Goal: Information Seeking & Learning: Find specific page/section

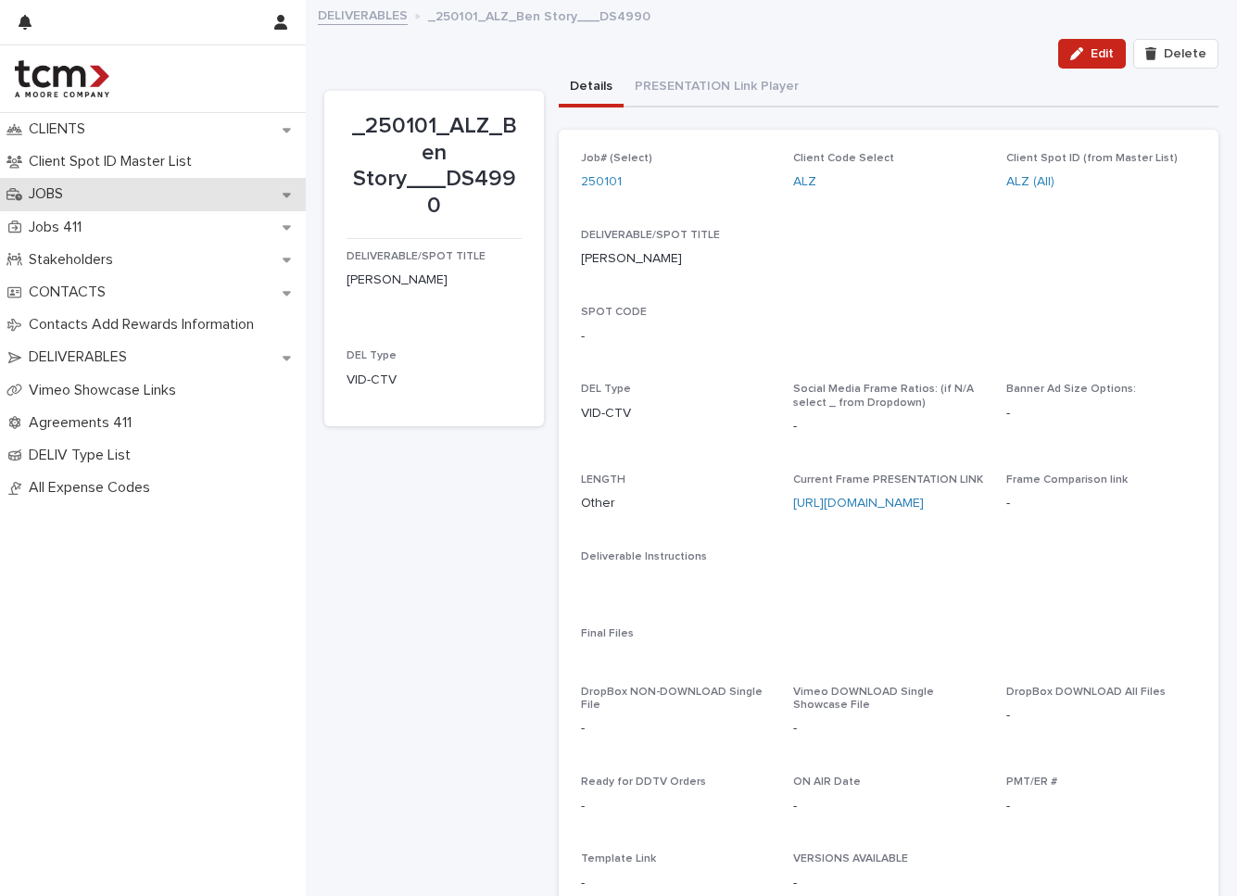
click at [184, 202] on div "JOBS" at bounding box center [153, 194] width 306 height 32
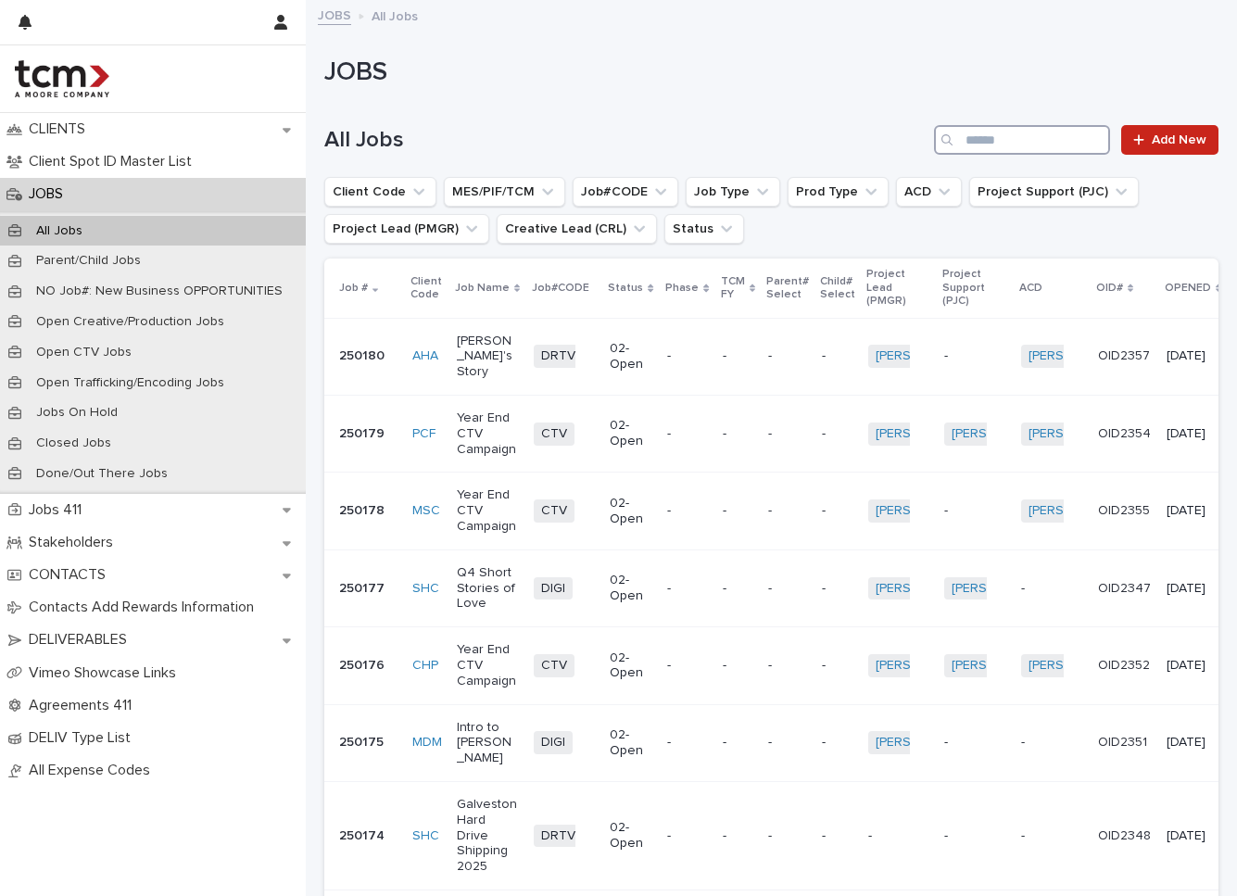
click at [1069, 139] on input "Search" at bounding box center [1022, 140] width 176 height 30
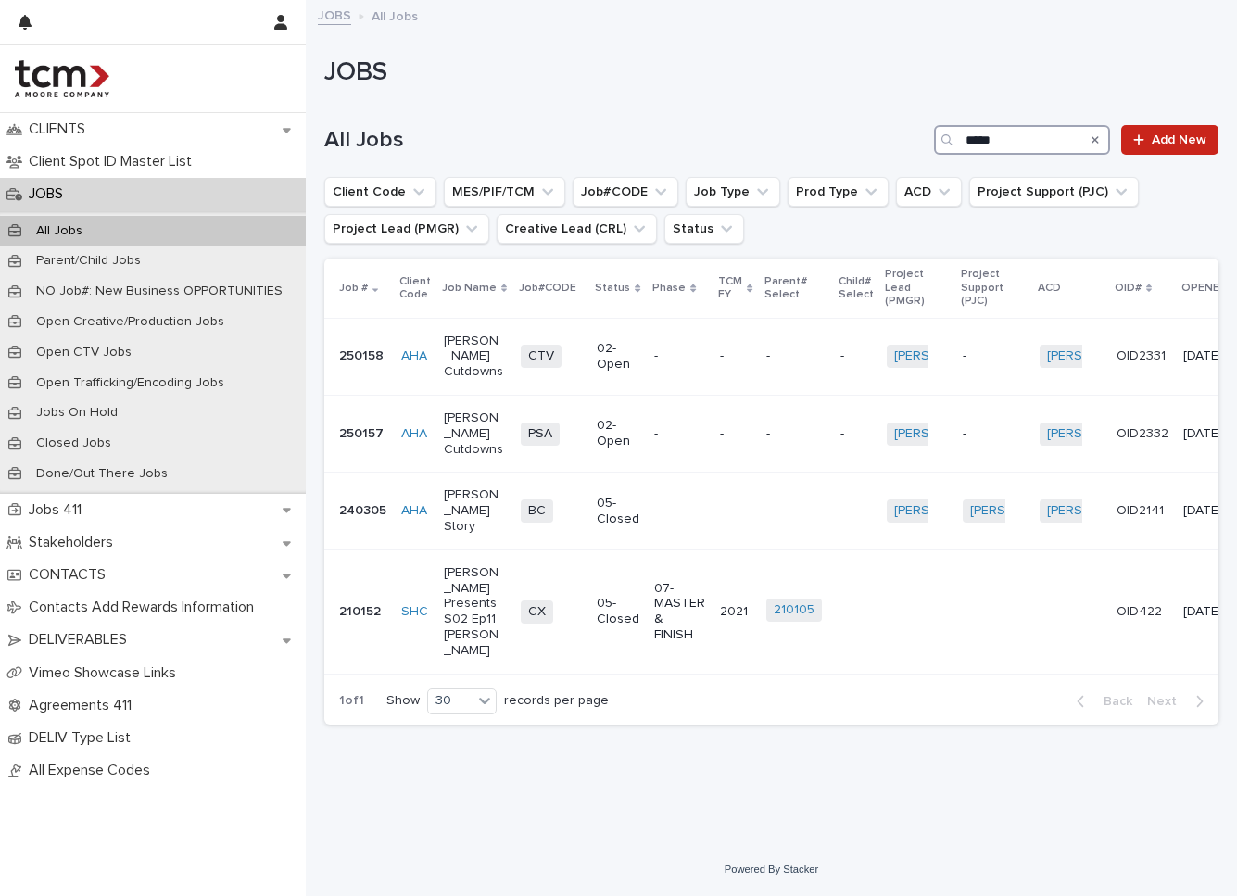
type input "*****"
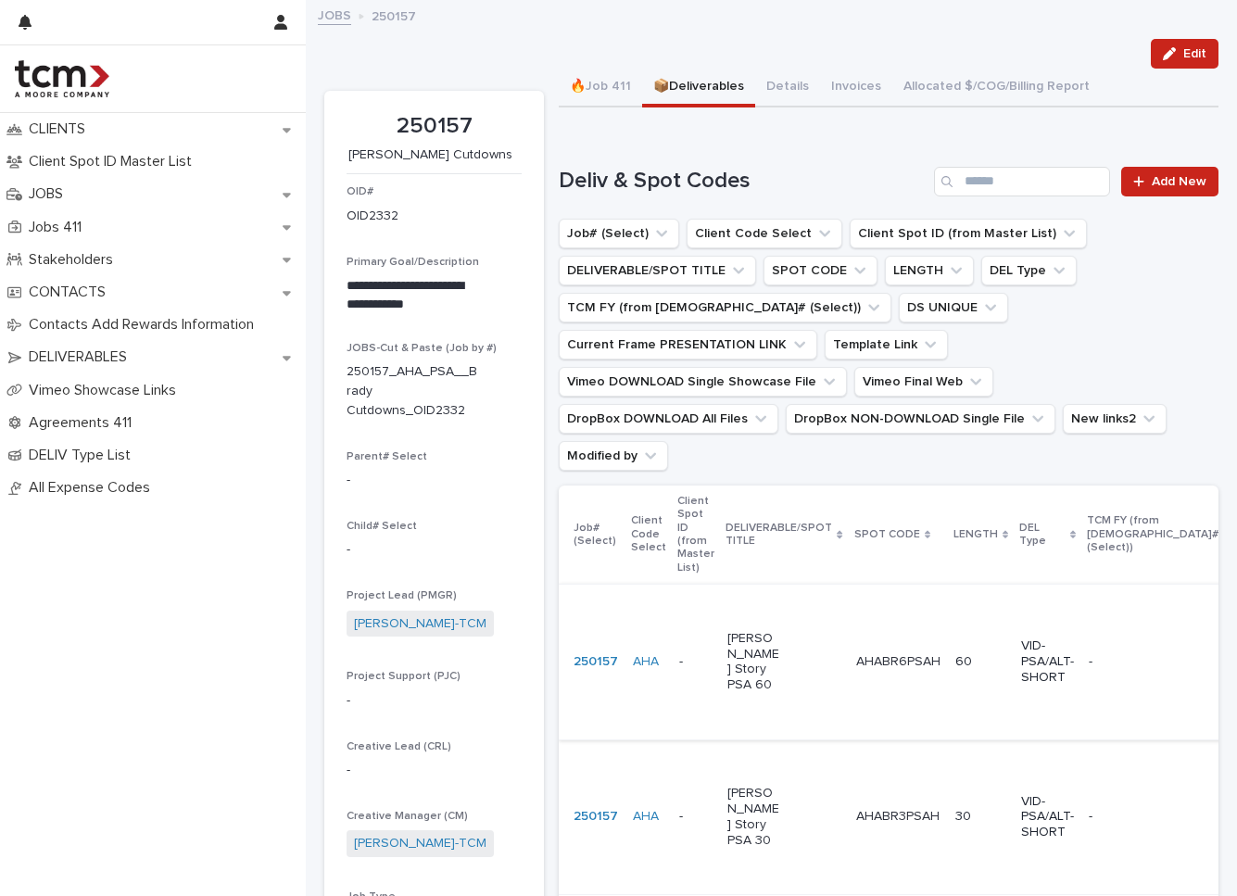
scroll to position [325, 0]
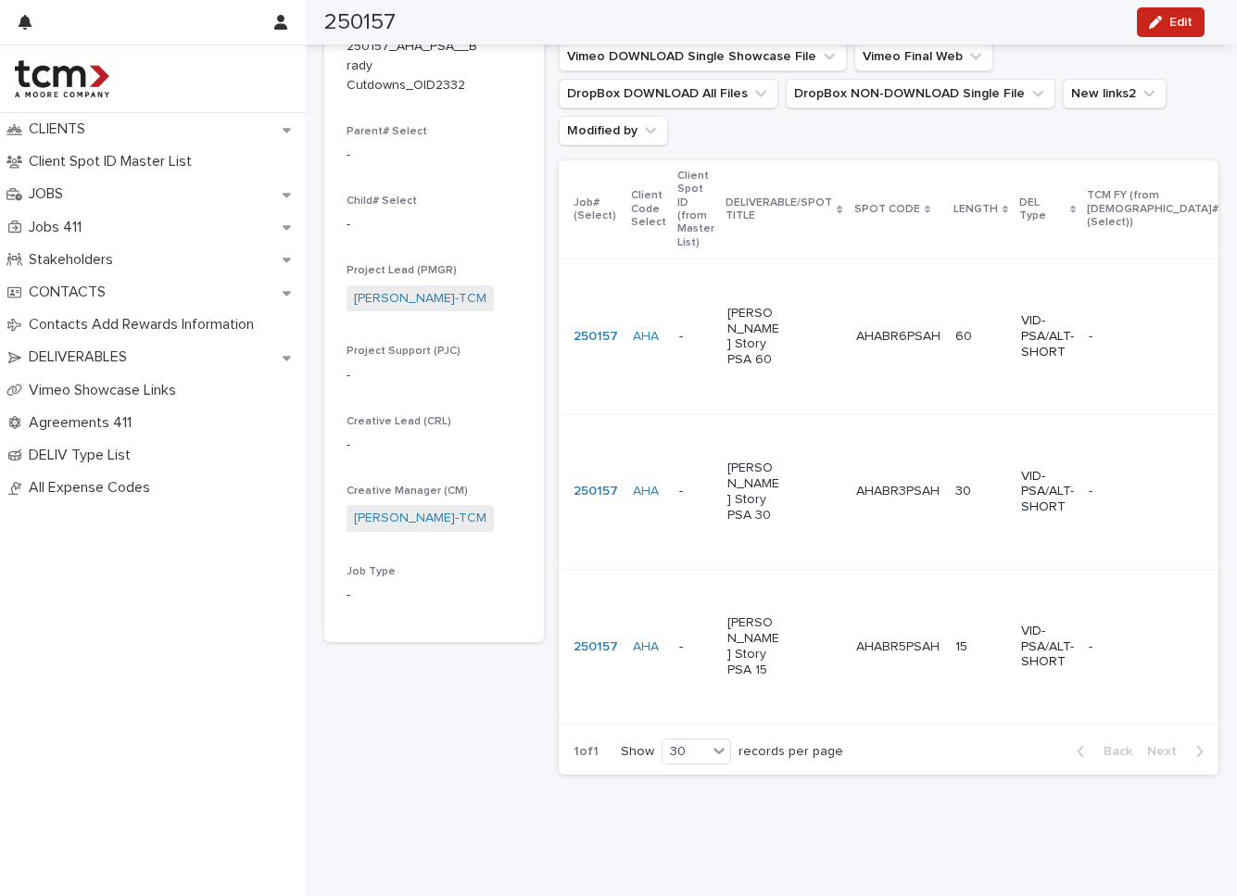
click at [871, 636] on p "AHABR5PSAH" at bounding box center [900, 645] width 87 height 19
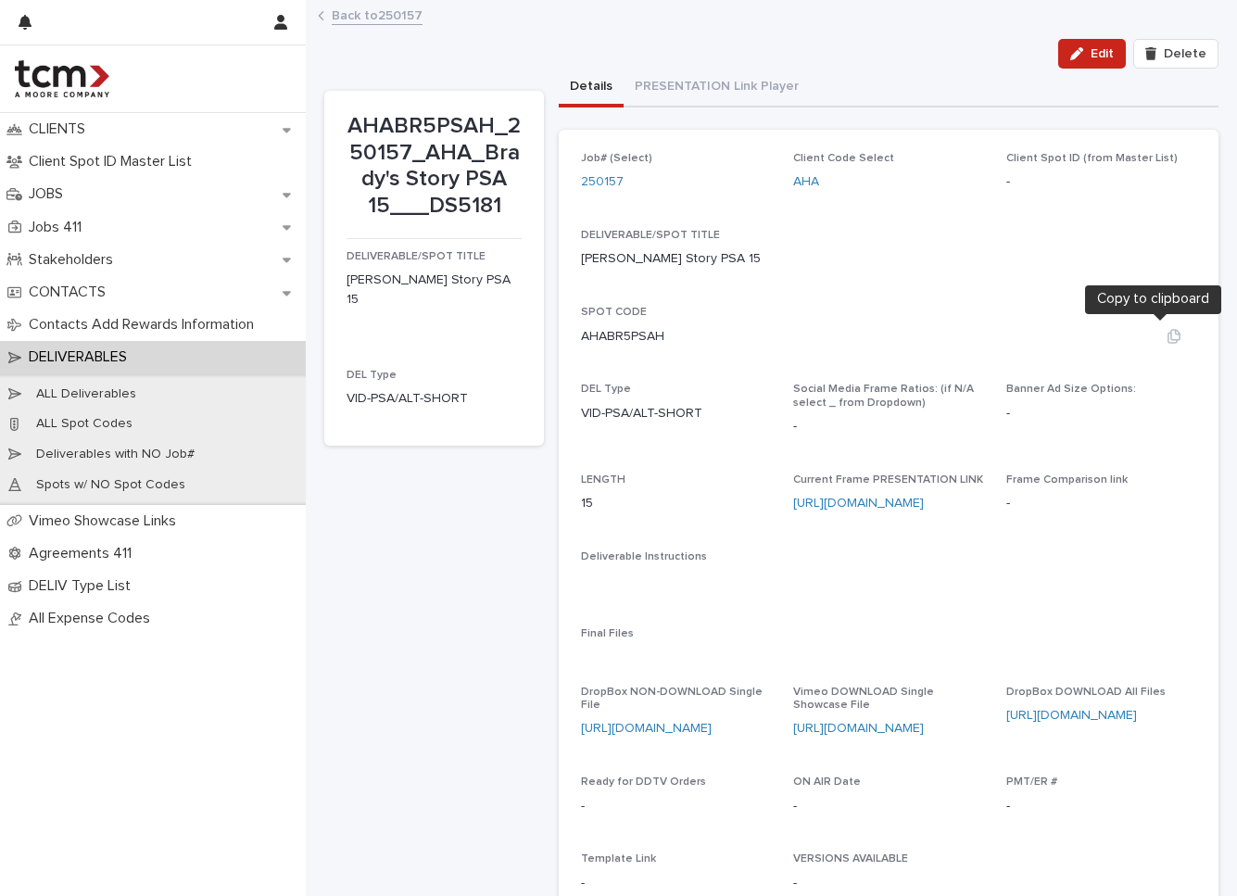
click at [1167, 335] on icon "button" at bounding box center [1174, 336] width 15 height 15
click at [1152, 260] on button "button" at bounding box center [1174, 259] width 44 height 15
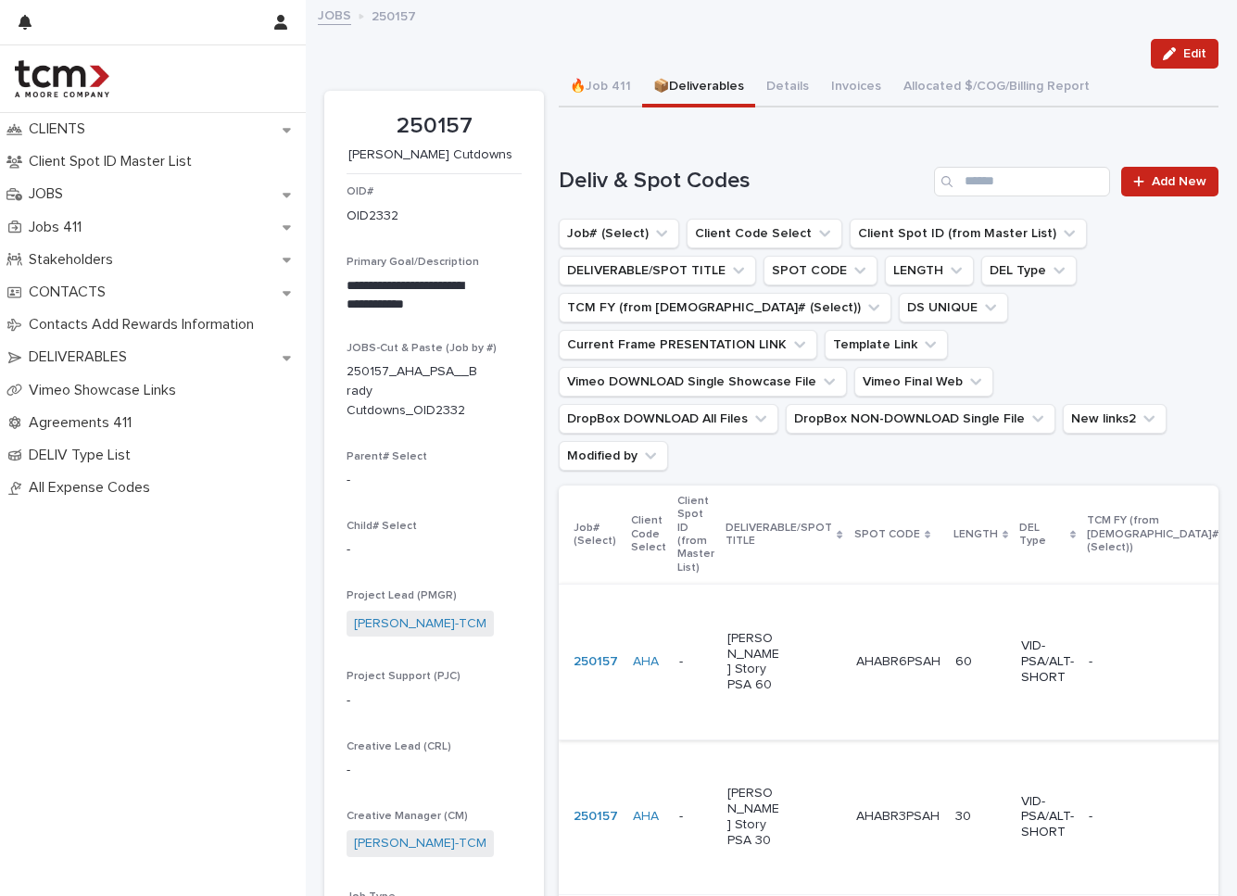
scroll to position [325, 0]
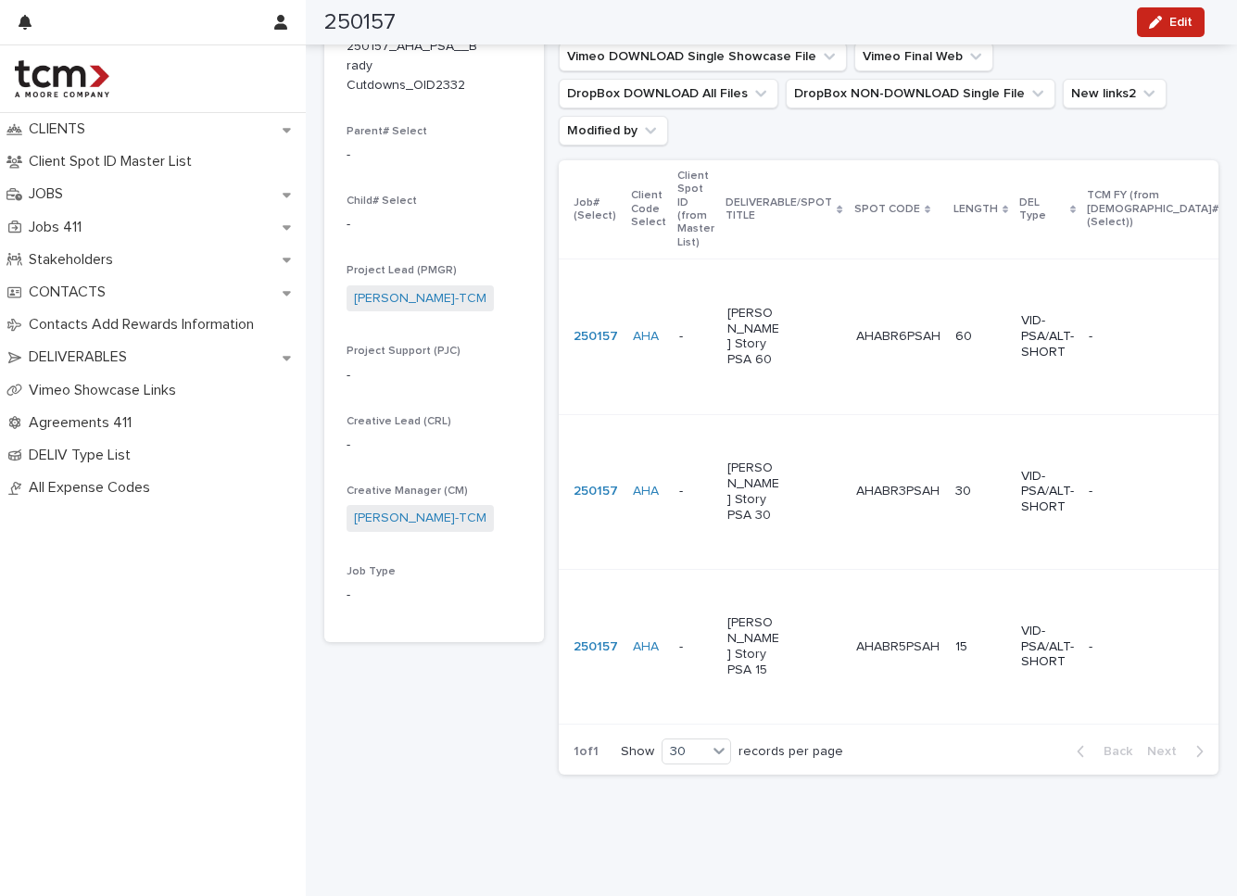
click at [902, 632] on div "AHABR5PSAH AHABR5PSAH" at bounding box center [899, 647] width 84 height 31
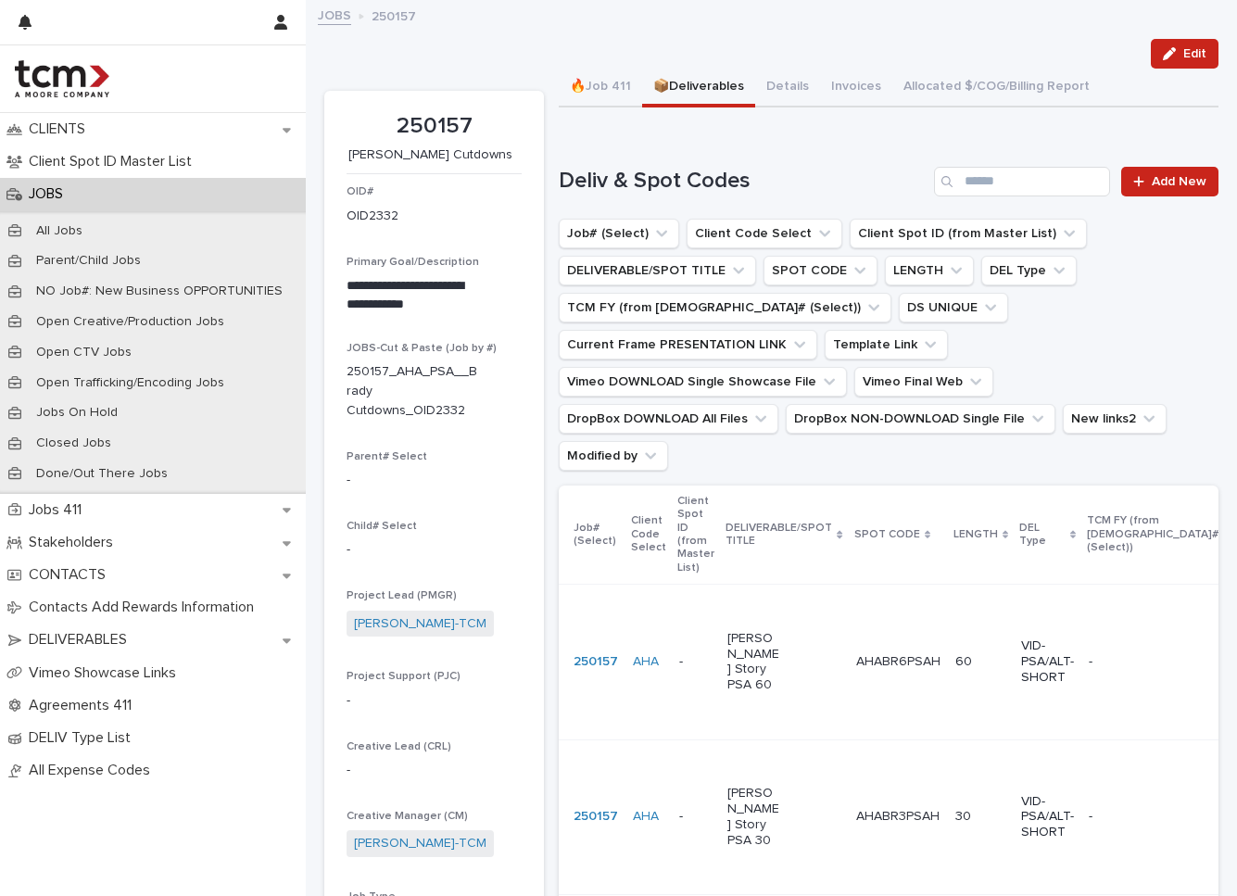
click at [881, 643] on td "AHABR6PSAH AHABR6PSAH" at bounding box center [898, 662] width 99 height 155
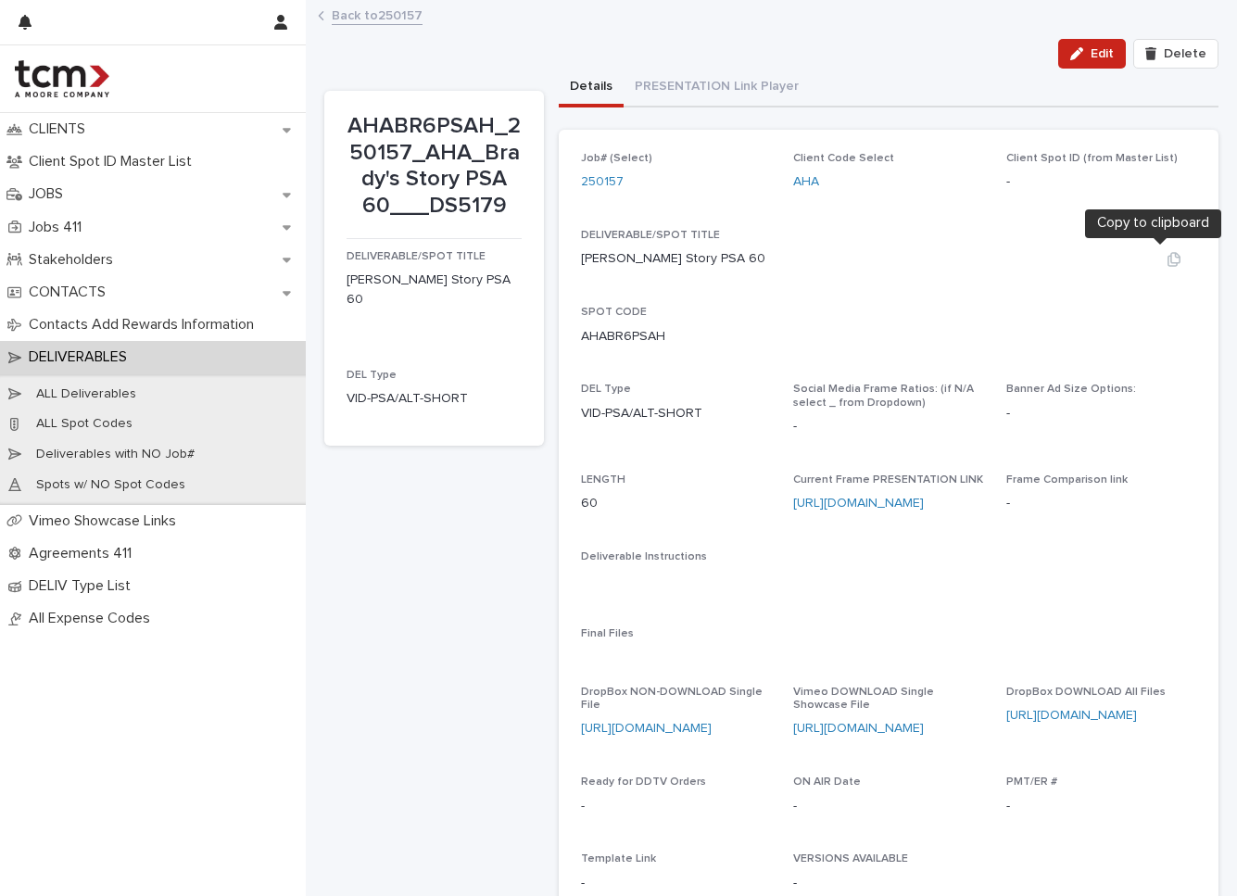
click at [1167, 258] on icon "button" at bounding box center [1174, 259] width 15 height 15
click at [1168, 335] on icon "button" at bounding box center [1174, 336] width 13 height 14
click at [1167, 340] on icon "button" at bounding box center [1174, 336] width 15 height 15
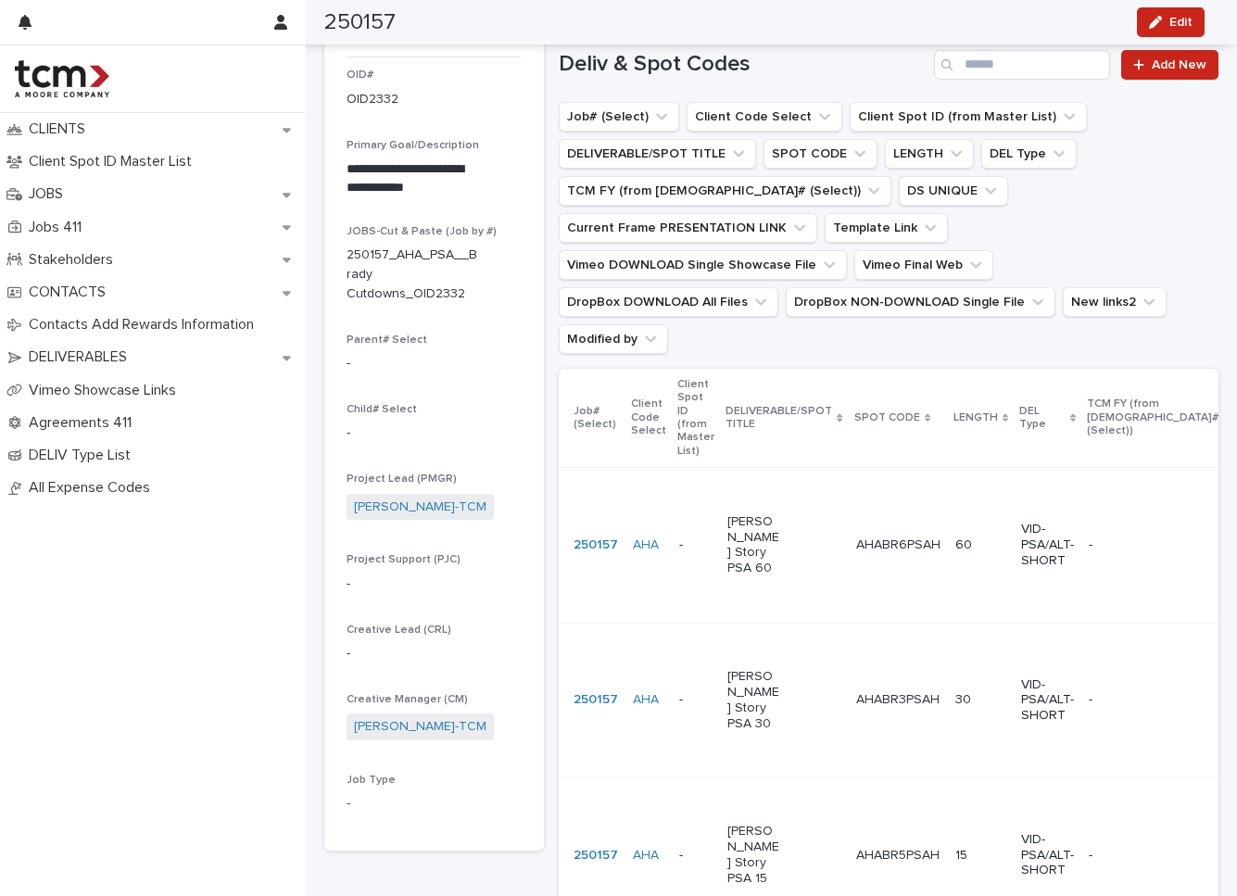
click at [926, 643] on td "AHABR3PSAH AHABR3PSAH" at bounding box center [898, 700] width 99 height 155
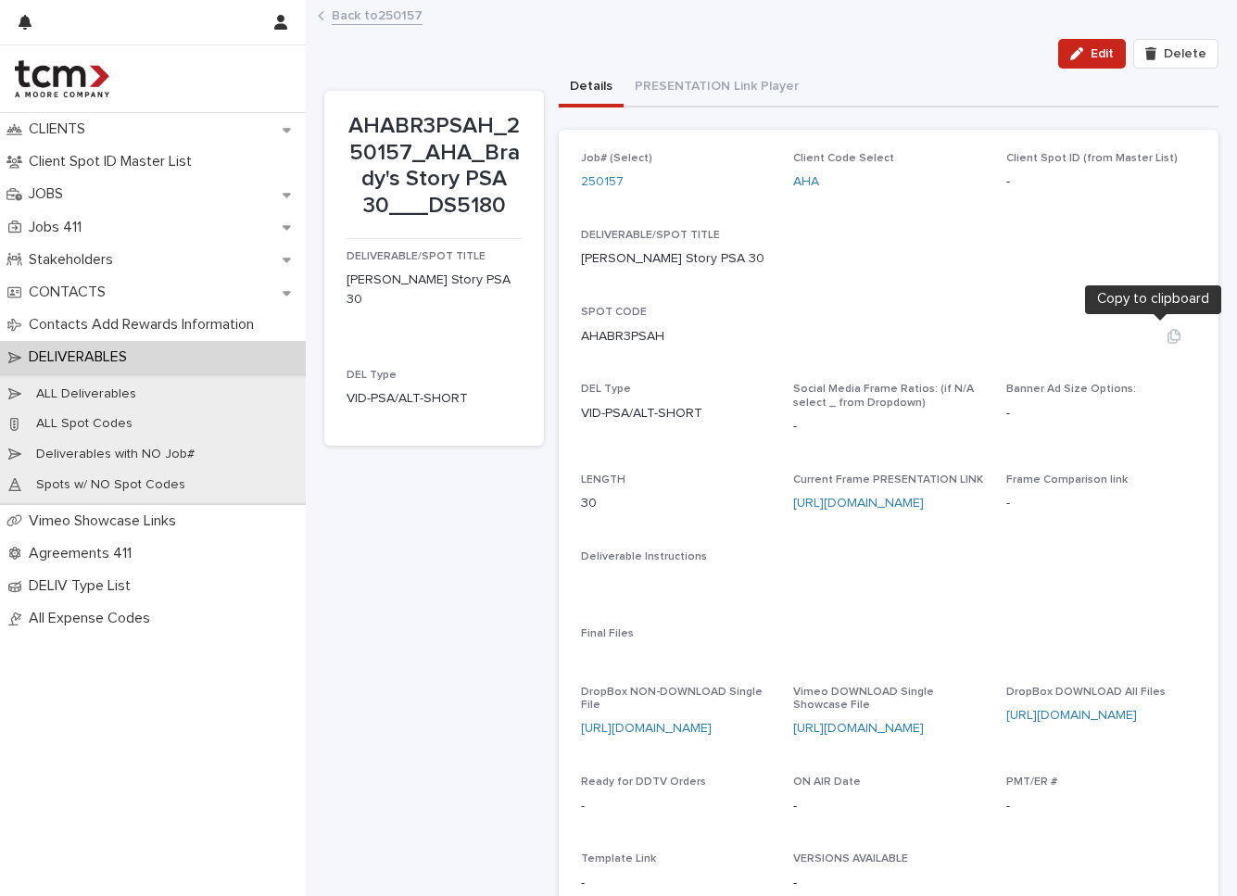
click at [1168, 334] on icon "button" at bounding box center [1174, 336] width 13 height 14
click at [1161, 265] on div at bounding box center [1174, 258] width 44 height 19
click at [1167, 261] on icon "button" at bounding box center [1174, 259] width 15 height 15
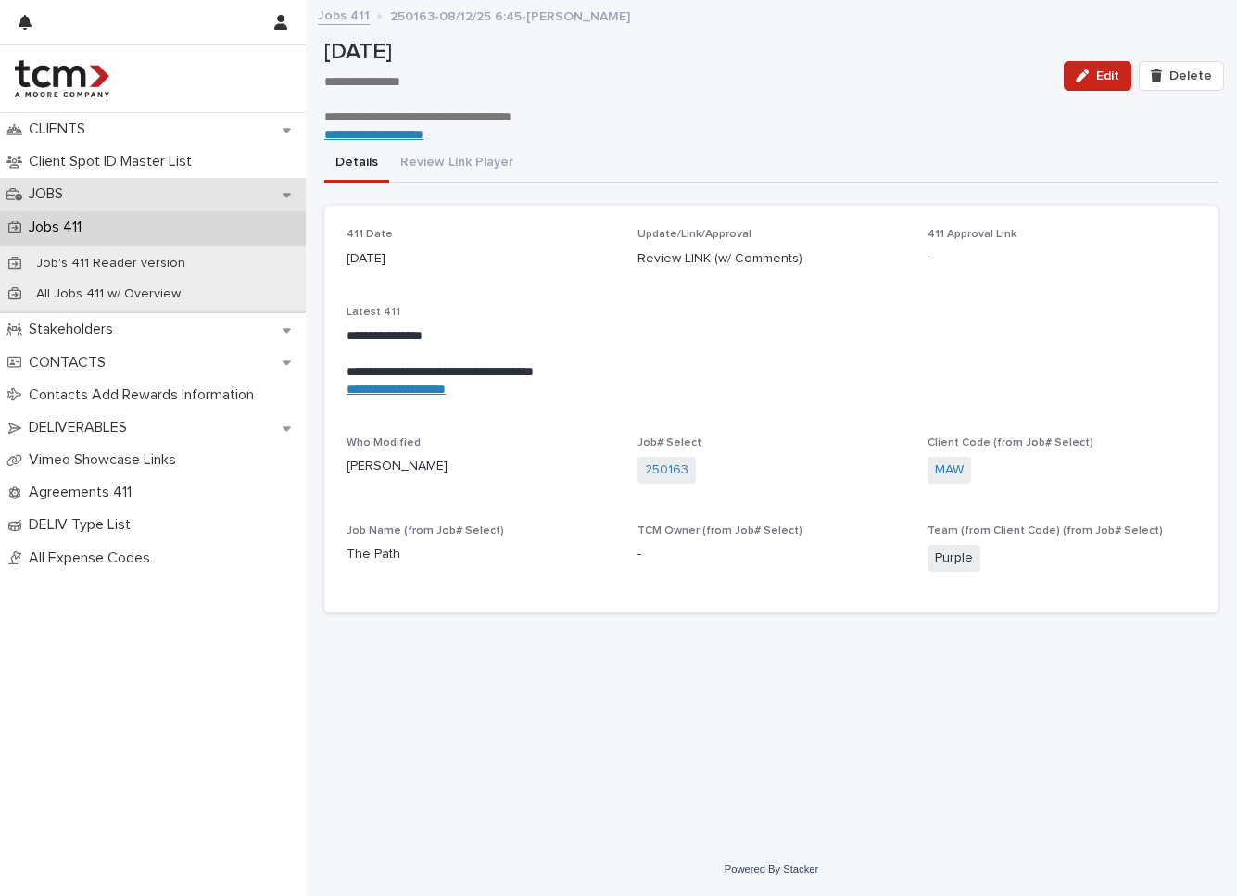
click at [137, 196] on div "JOBS" at bounding box center [153, 194] width 306 height 32
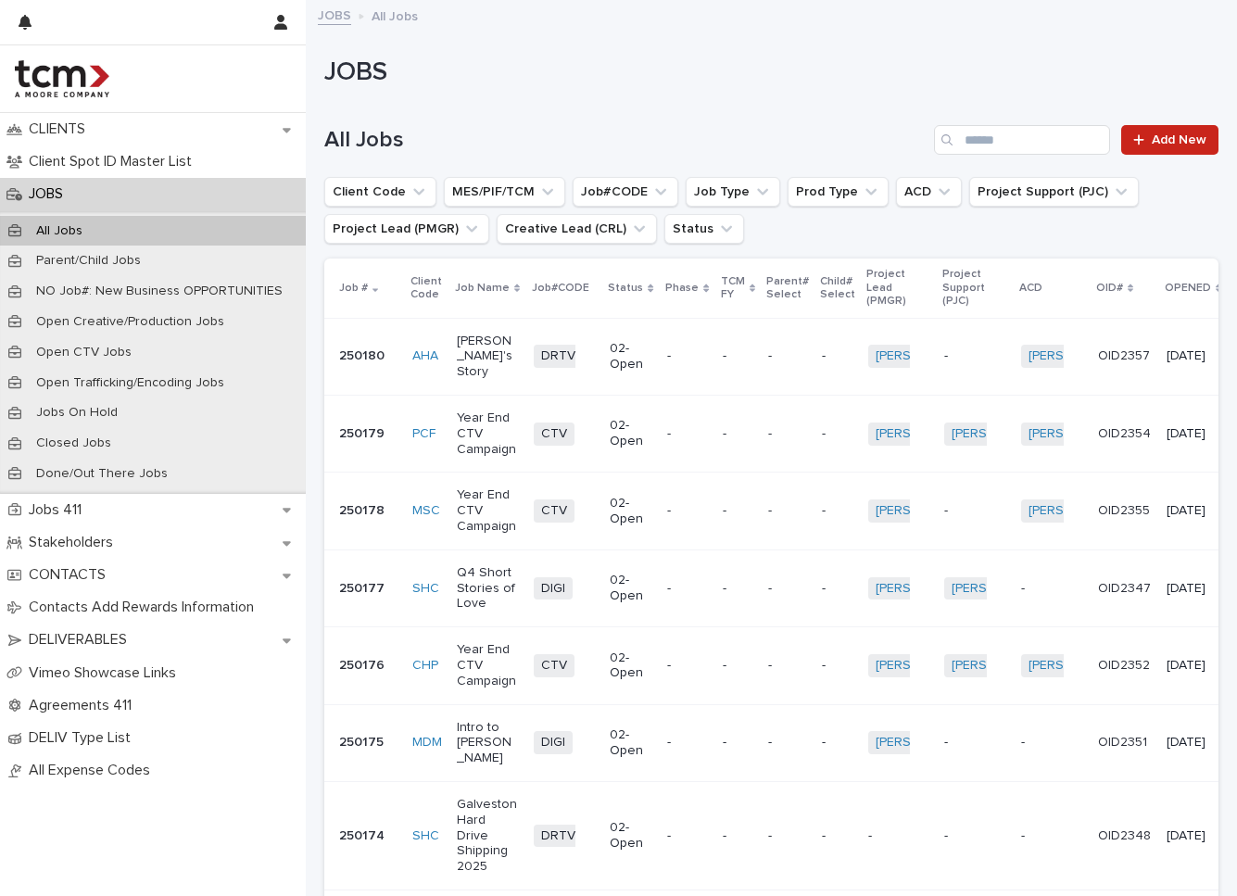
click at [934, 134] on div "Search" at bounding box center [949, 140] width 30 height 30
click at [948, 132] on div "Search" at bounding box center [949, 140] width 30 height 30
click at [971, 136] on input "Search" at bounding box center [1022, 140] width 176 height 30
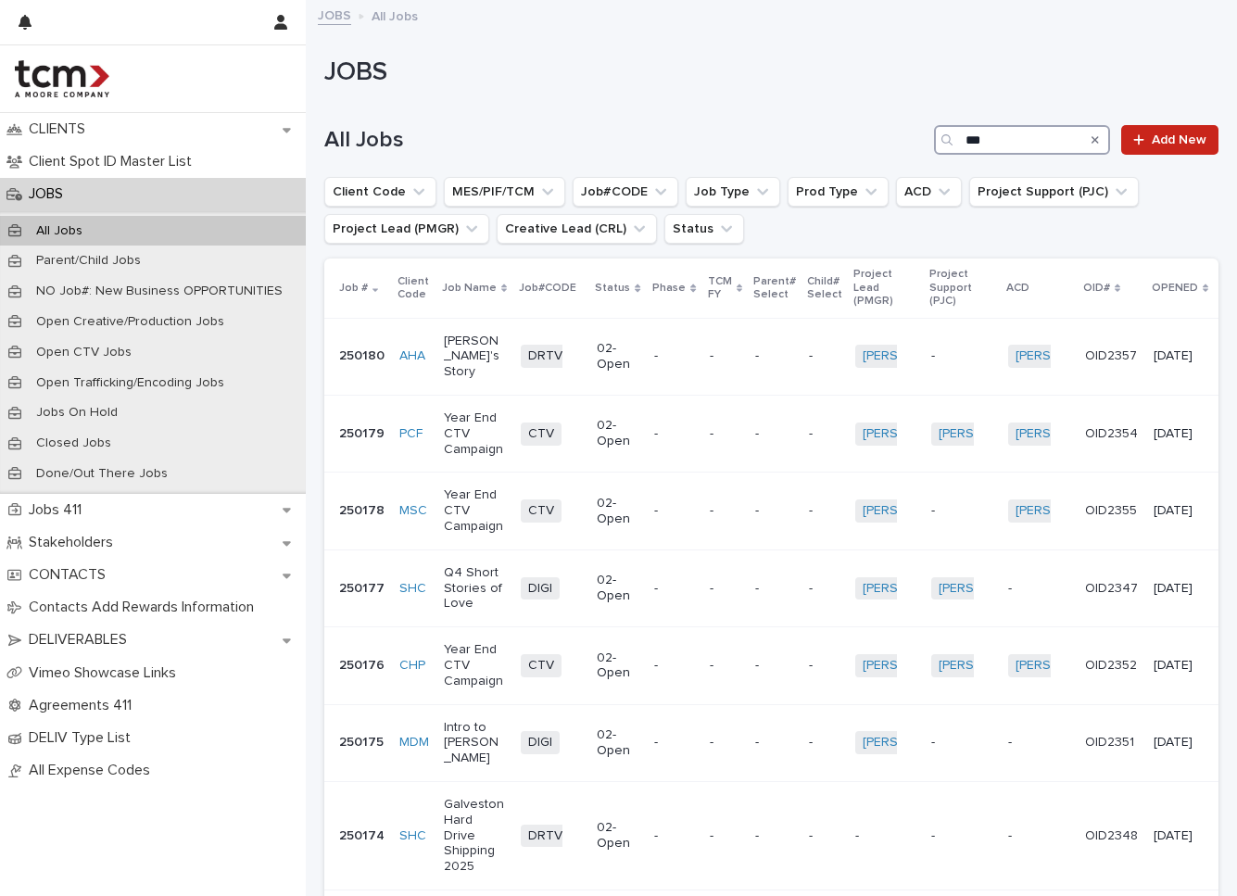
type input "***"
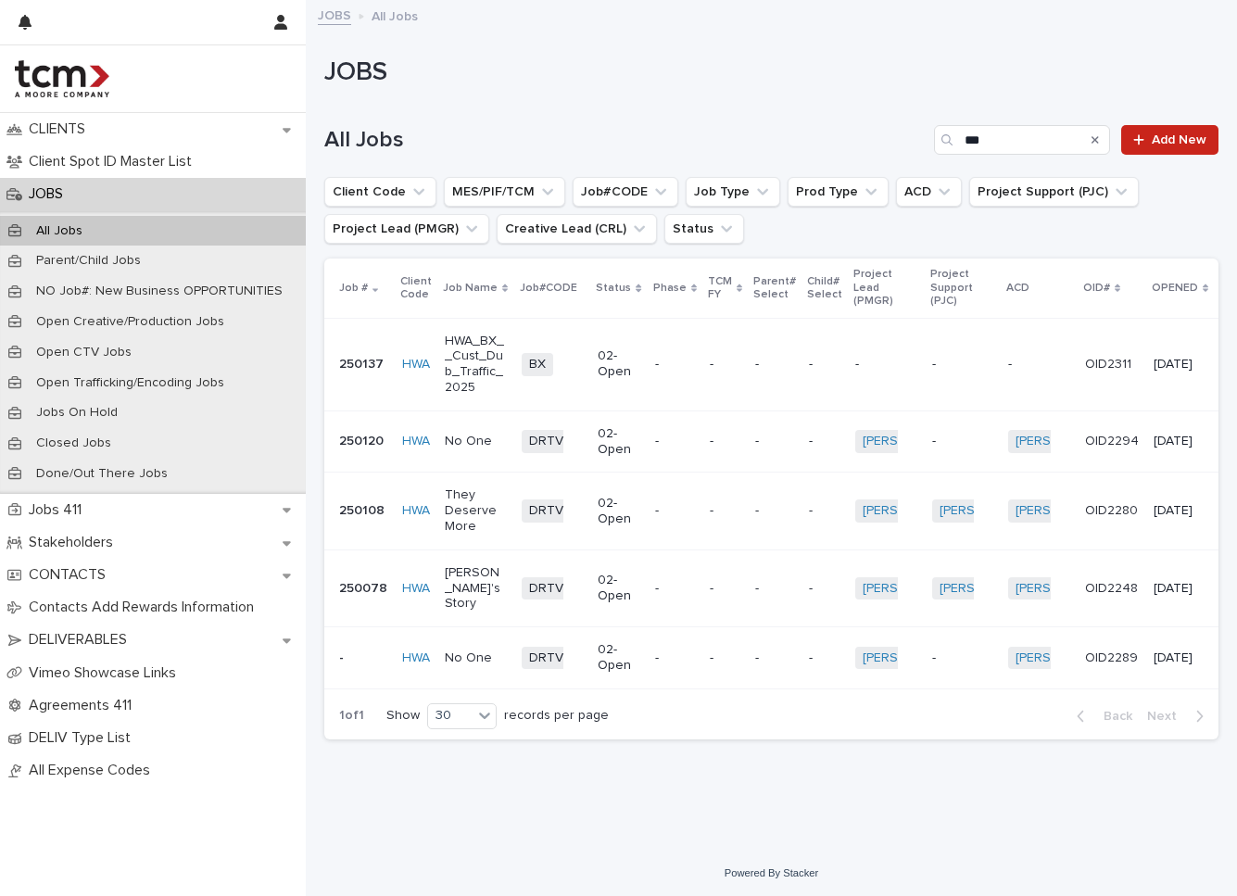
click at [755, 581] on p "-" at bounding box center [774, 589] width 39 height 16
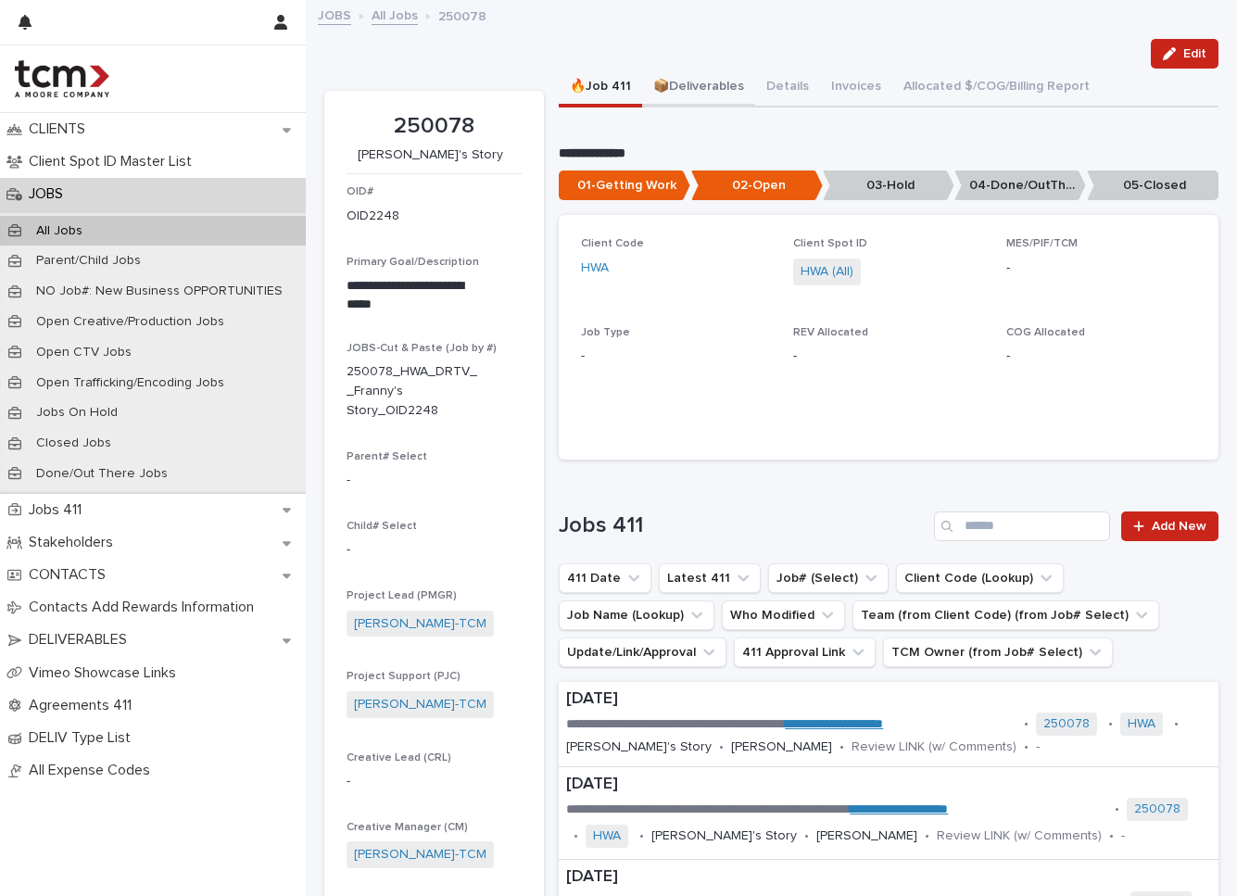
click at [718, 76] on button "📦Deliverables" at bounding box center [698, 88] width 113 height 39
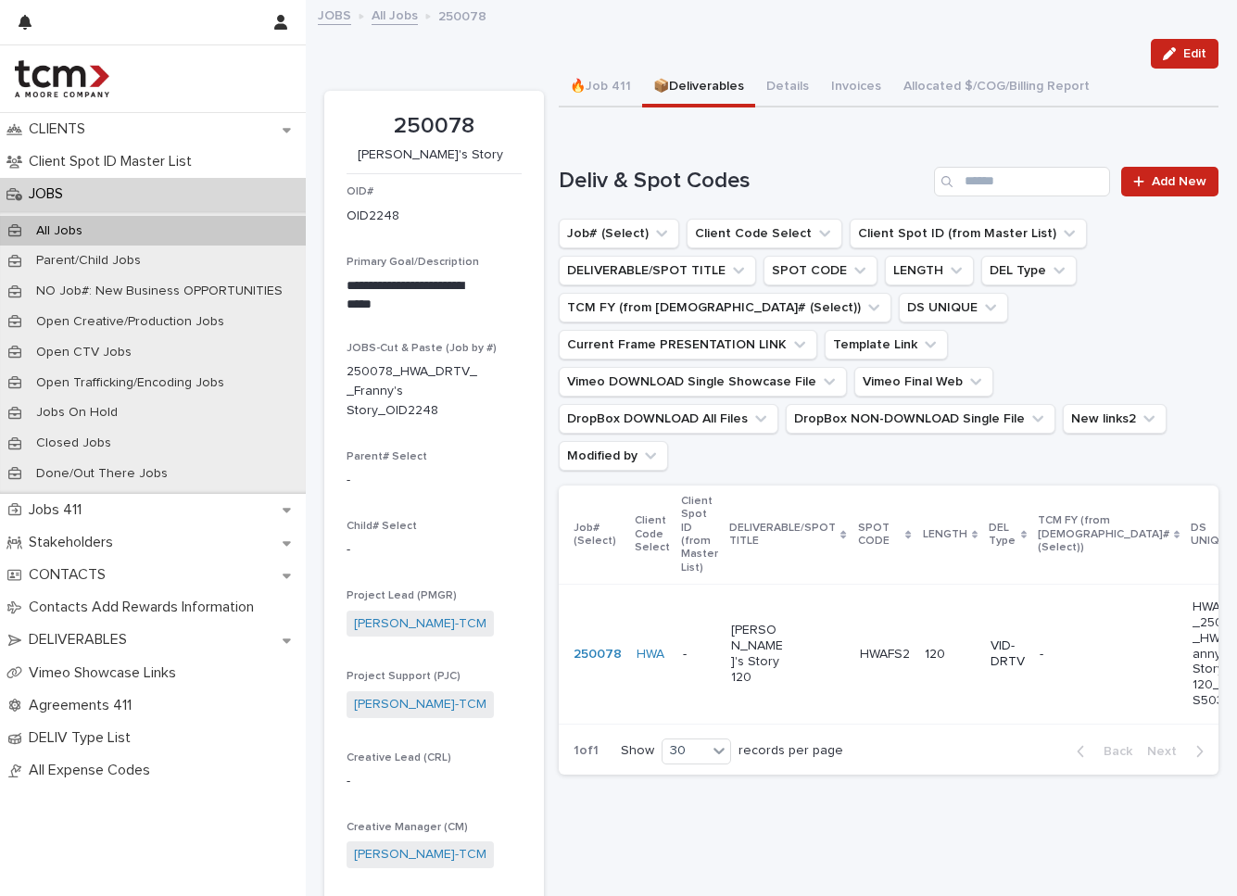
click at [920, 592] on td "120" at bounding box center [951, 655] width 66 height 140
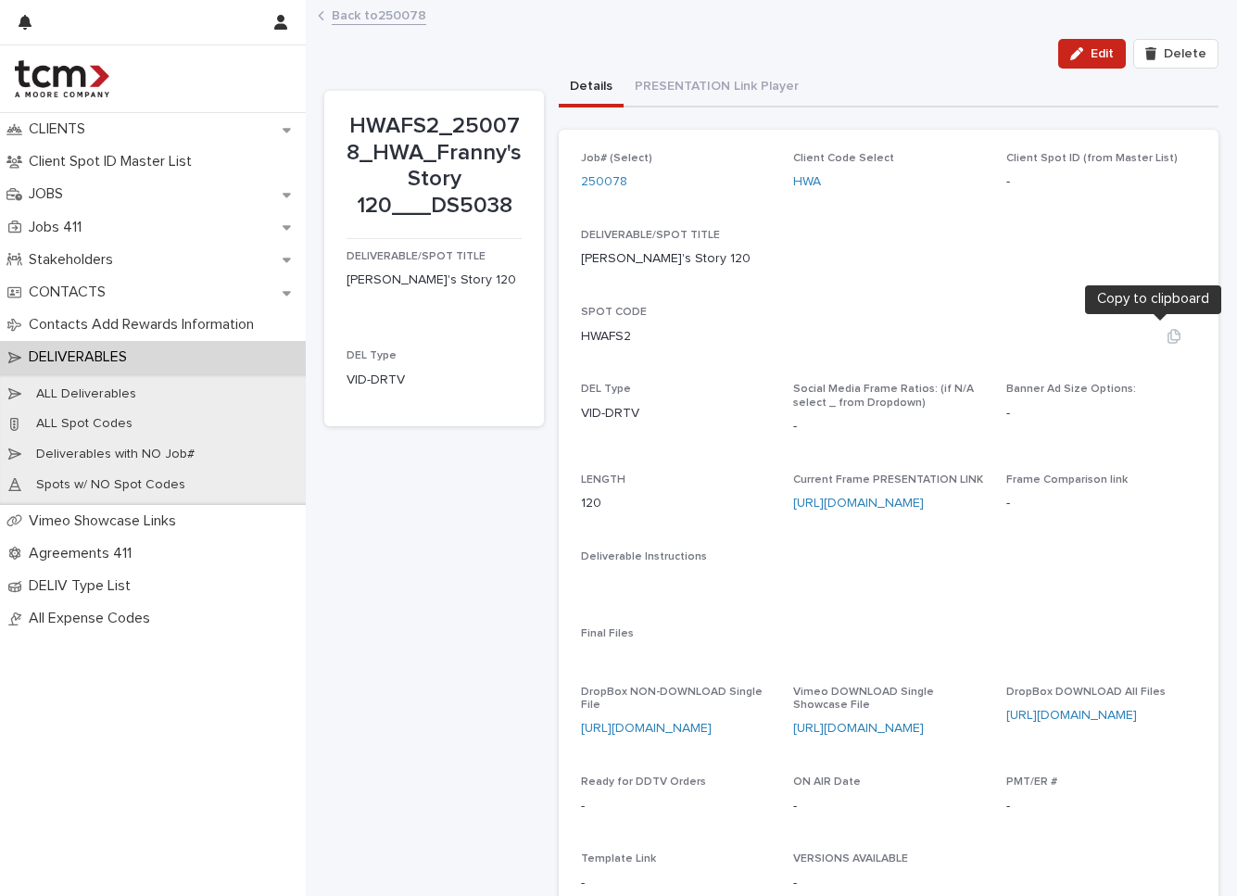
click at [1167, 335] on icon "button" at bounding box center [1174, 336] width 15 height 15
click at [1167, 256] on icon "button" at bounding box center [1174, 259] width 15 height 15
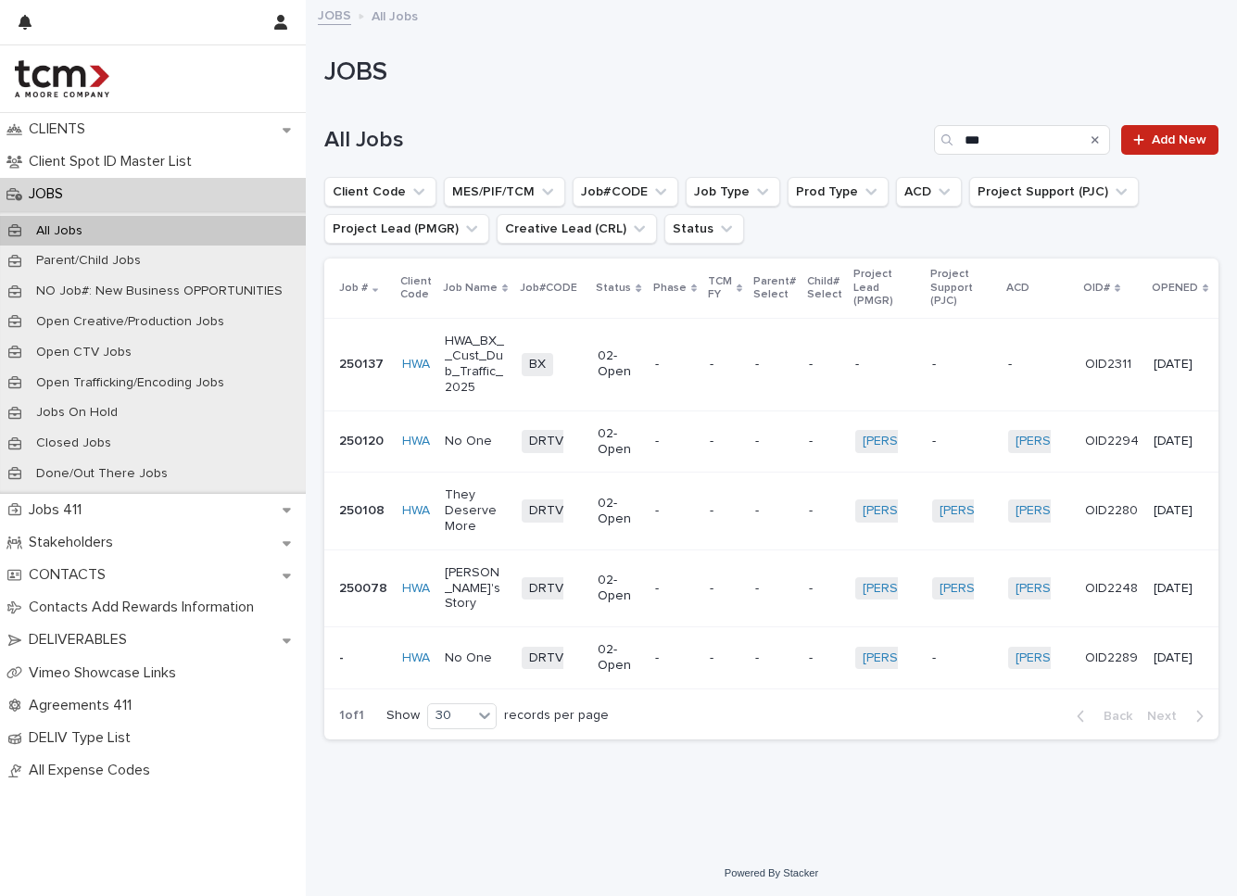
click at [648, 440] on td "-" at bounding box center [675, 442] width 55 height 62
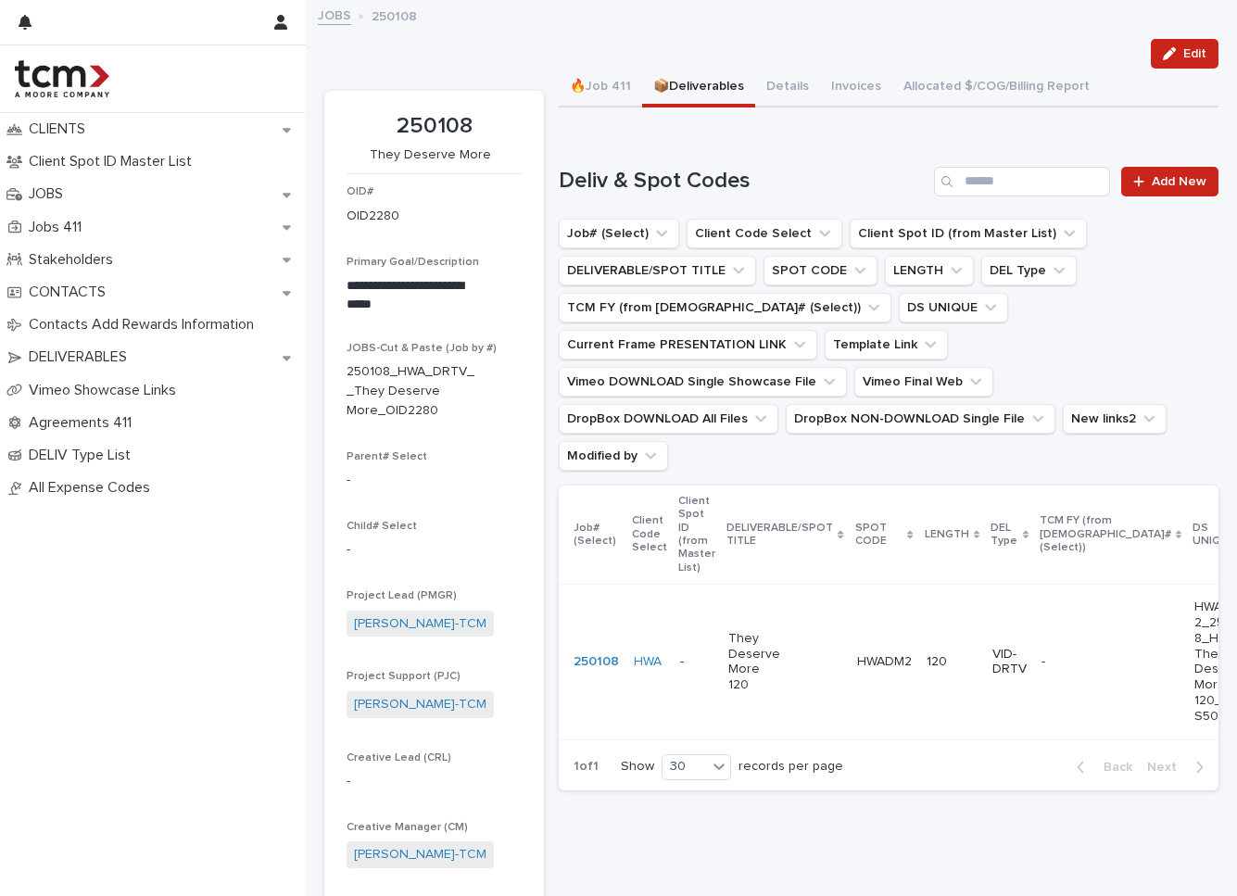
click at [904, 612] on td "HWADM2 HWADM2" at bounding box center [885, 662] width 70 height 155
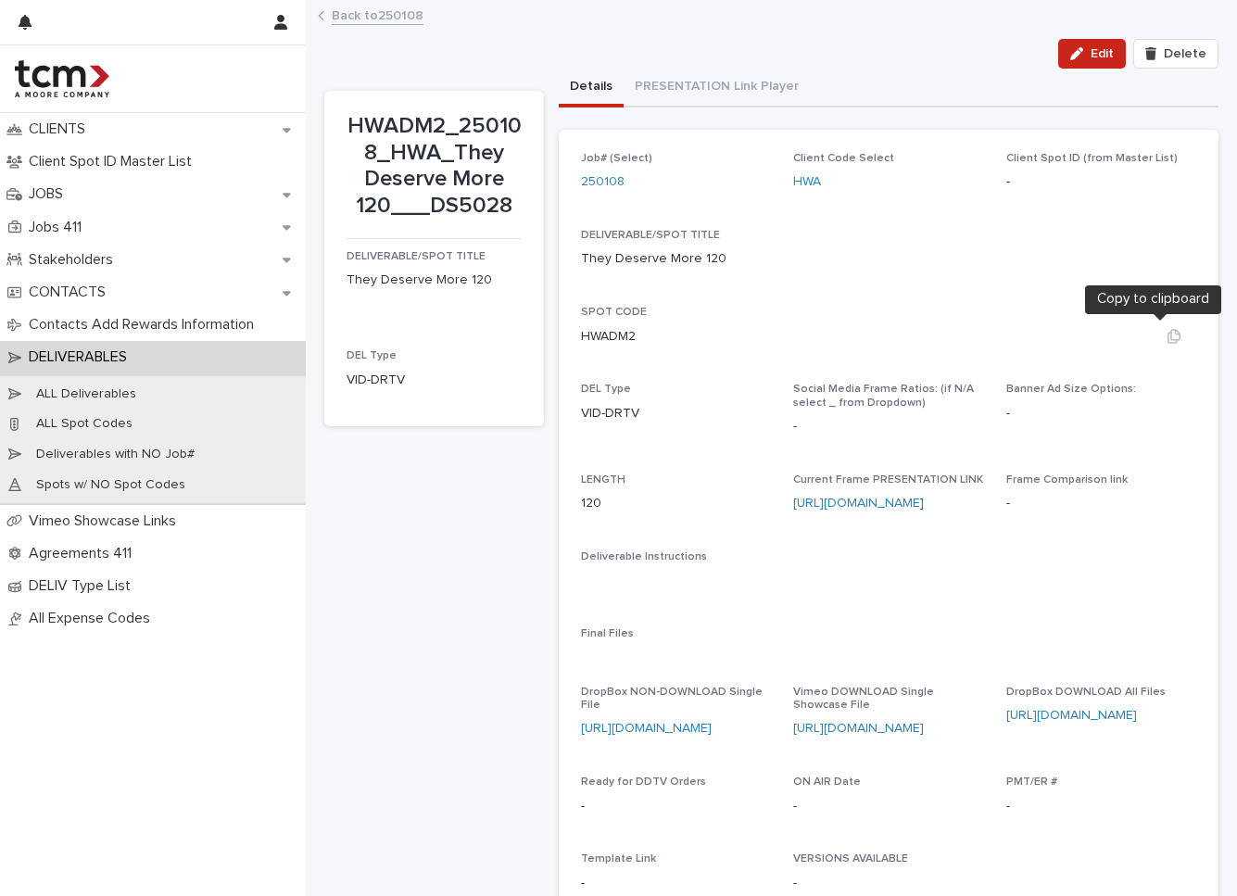
click at [1168, 329] on icon "button" at bounding box center [1174, 336] width 13 height 14
click at [1168, 253] on icon "button" at bounding box center [1174, 259] width 13 height 14
click at [592, 7] on div "Back to 250108" at bounding box center [772, 17] width 927 height 26
